Goal: Information Seeking & Learning: Find contact information

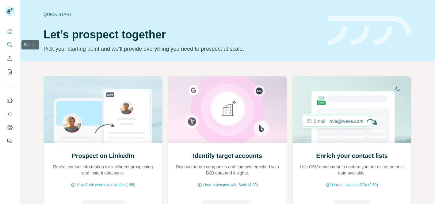
click at [9, 44] on icon "Search" at bounding box center [10, 45] width 6 height 6
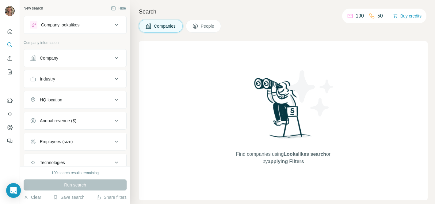
click at [201, 23] on button "People" at bounding box center [204, 26] width 36 height 13
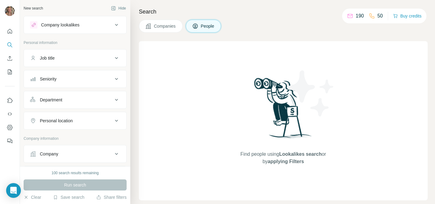
click at [162, 28] on span "Companies" at bounding box center [165, 26] width 22 height 6
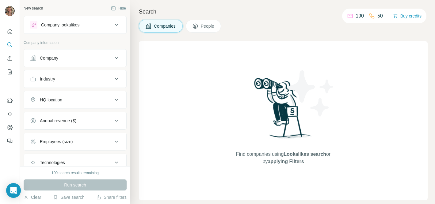
click at [67, 57] on div "Company" at bounding box center [71, 58] width 83 height 6
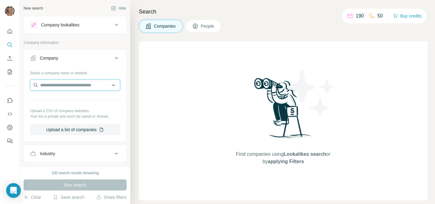
click at [59, 87] on input "text" at bounding box center [75, 84] width 90 height 11
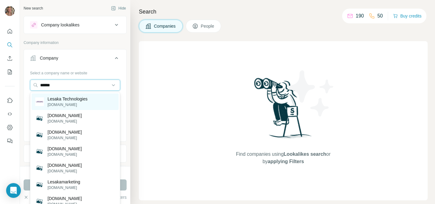
type input "******"
click at [56, 101] on p "Lesaka Technologies" at bounding box center [68, 99] width 40 height 6
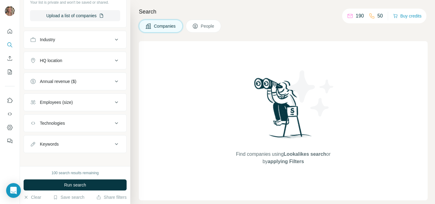
scroll to position [139, 0]
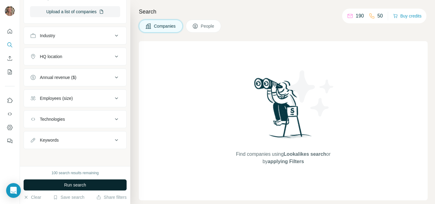
click at [94, 184] on button "Run search" at bounding box center [75, 184] width 103 height 11
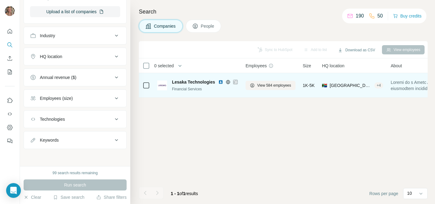
click at [206, 84] on span "Lesaka Technologies" at bounding box center [193, 82] width 43 height 6
click at [277, 84] on span "View 584 employees" at bounding box center [274, 85] width 34 height 6
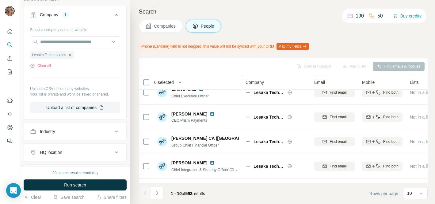
scroll to position [152, 0]
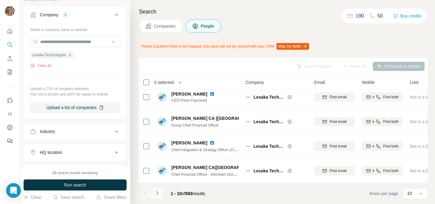
click at [160, 191] on icon "Navigate to next page" at bounding box center [157, 192] width 6 height 6
click at [156, 192] on icon "Navigate to next page" at bounding box center [157, 192] width 6 height 6
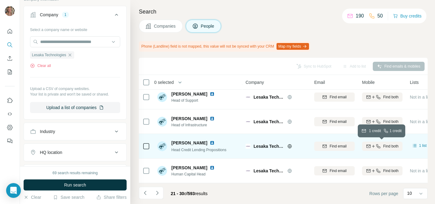
click at [387, 148] on span "Find both" at bounding box center [390, 146] width 15 height 6
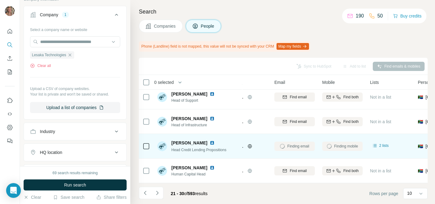
scroll to position [152, 41]
click at [336, 146] on div "Mobile not found" at bounding box center [341, 145] width 40 height 17
click at [348, 146] on div "Mobile not found" at bounding box center [341, 145] width 40 height 17
drag, startPoint x: 201, startPoint y: 142, endPoint x: 172, endPoint y: 143, distance: 28.8
click at [172, 143] on span "[PERSON_NAME]" at bounding box center [189, 142] width 36 height 6
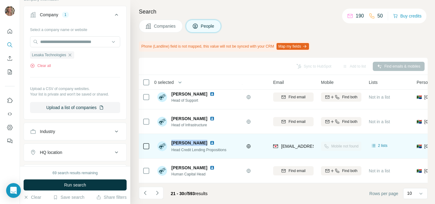
copy span "[PERSON_NAME]"
